Goal: Navigation & Orientation: Find specific page/section

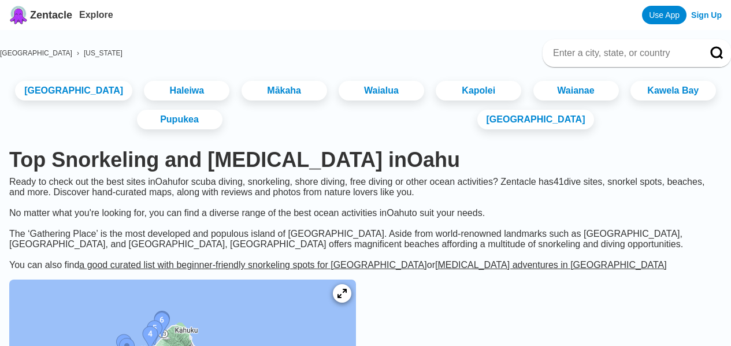
scroll to position [289, 0]
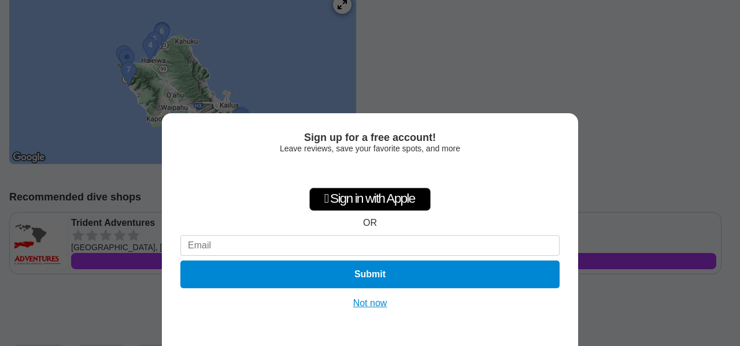
click at [370, 306] on button "Not now" at bounding box center [370, 304] width 41 height 12
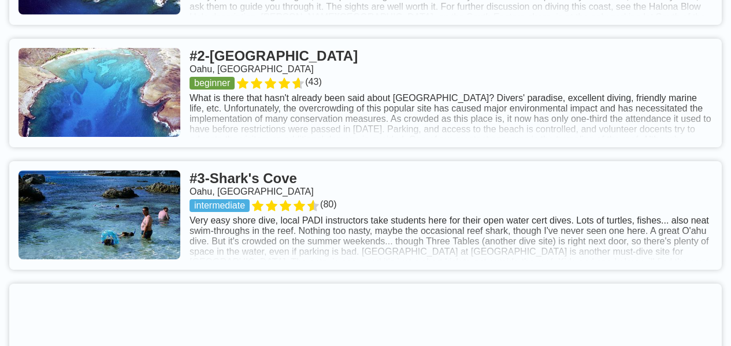
scroll to position [693, 0]
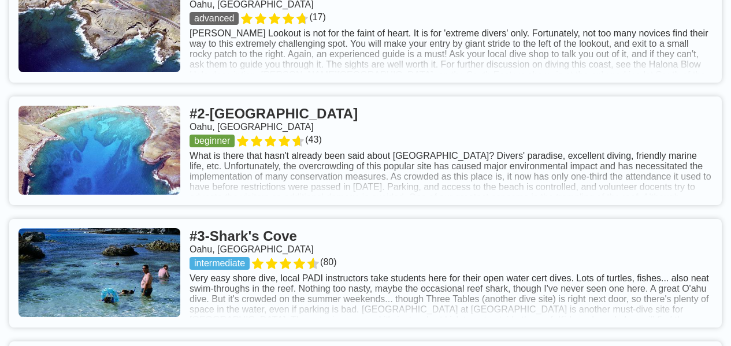
click at [433, 83] on link at bounding box center [365, 28] width 712 height 109
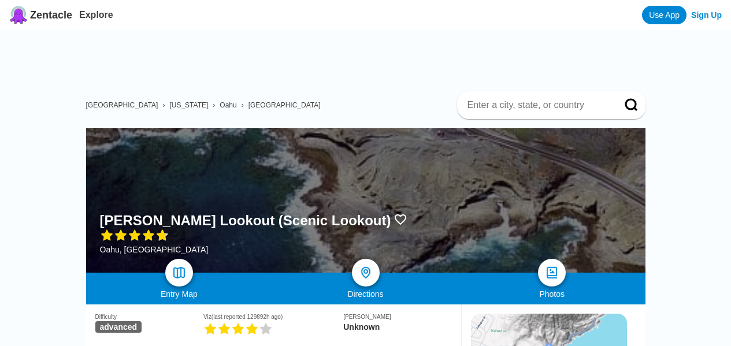
scroll to position [173, 0]
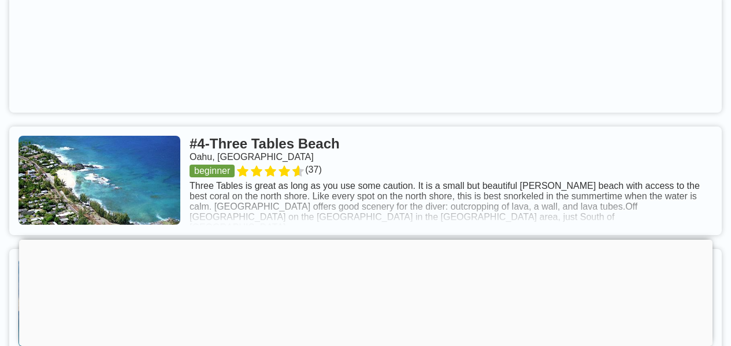
scroll to position [1098, 0]
